Goal: Transaction & Acquisition: Obtain resource

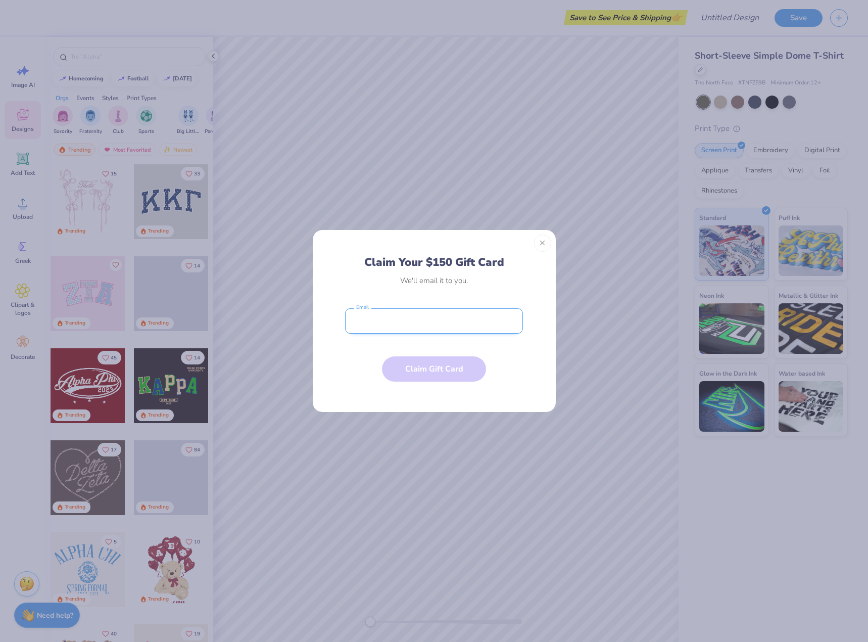
click at [441, 321] on input "email" at bounding box center [434, 320] width 178 height 25
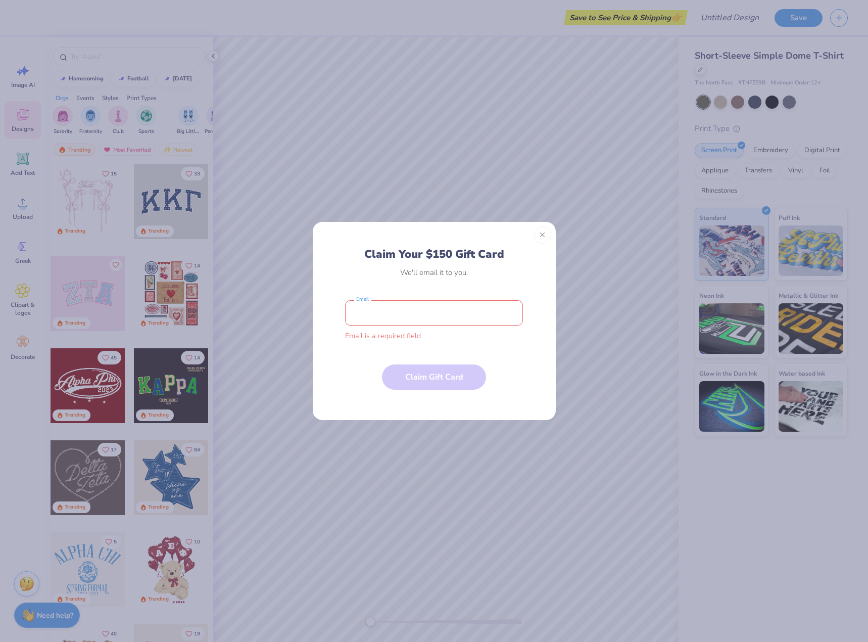
type input "[PERSON_NAME][EMAIL_ADDRESS][DOMAIN_NAME]"
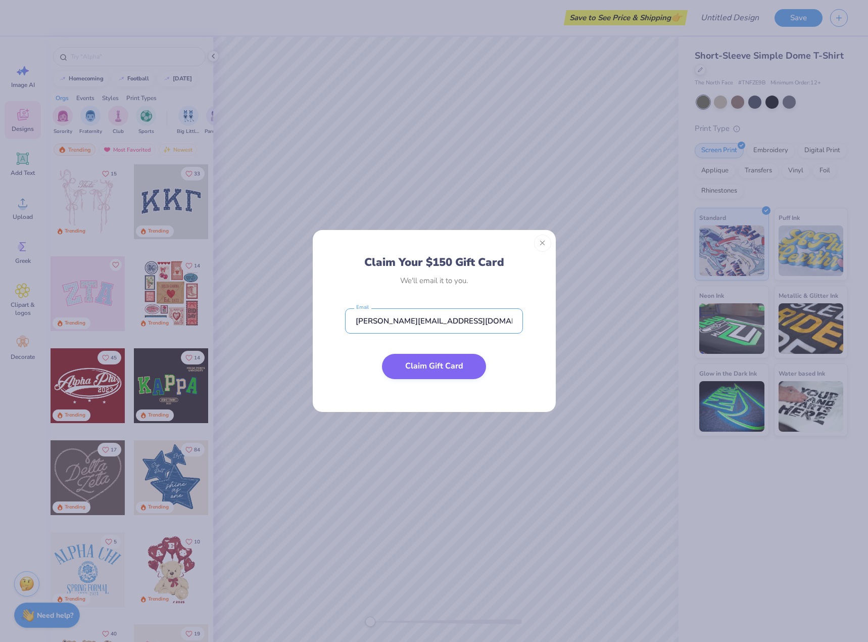
click at [440, 362] on button "Claim Gift Card" at bounding box center [434, 366] width 104 height 25
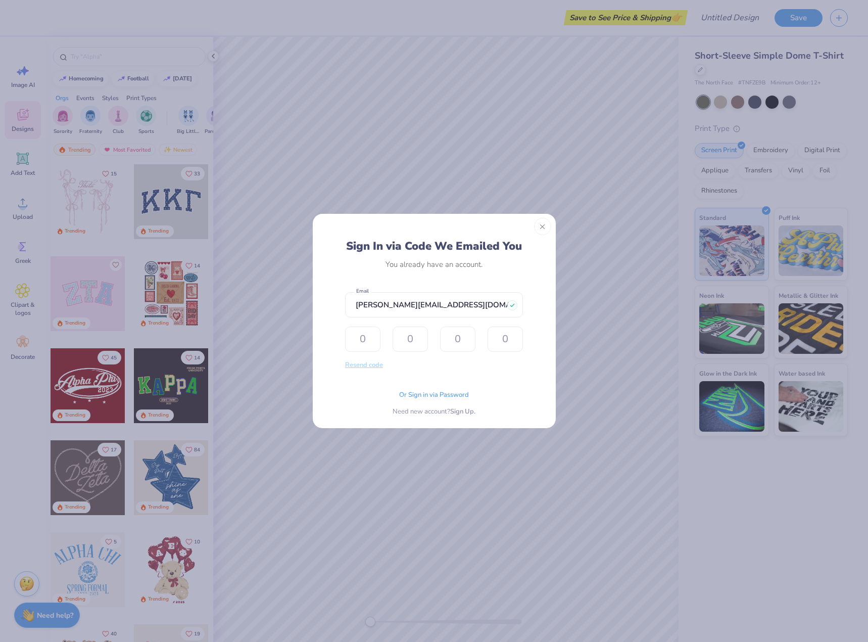
click at [371, 364] on button "Resend code" at bounding box center [364, 365] width 38 height 12
click at [367, 339] on input "text" at bounding box center [362, 338] width 35 height 25
click at [429, 393] on span "Or Sign in via Password" at bounding box center [434, 394] width 70 height 10
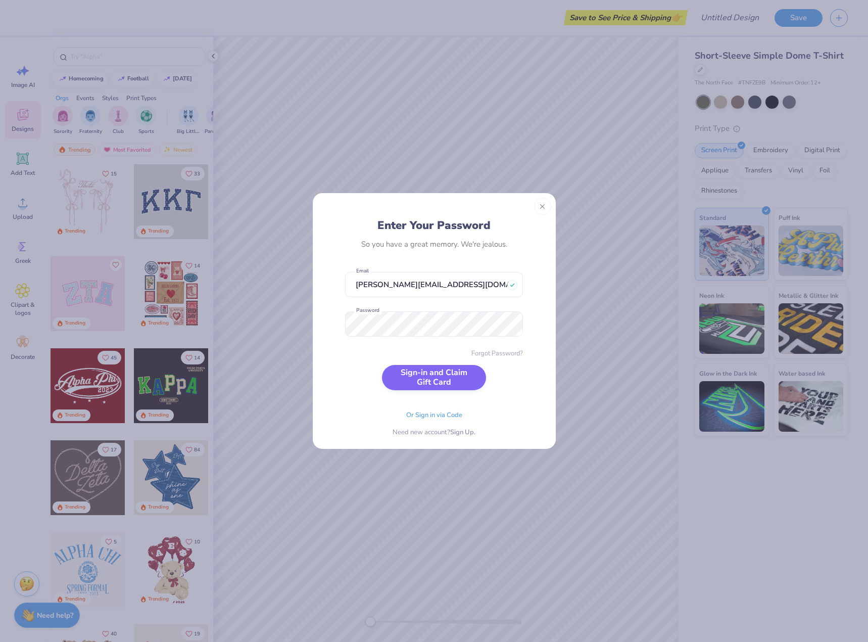
click at [440, 371] on button "Sign-in and Claim Gift Card" at bounding box center [434, 377] width 104 height 25
